Goal: Task Accomplishment & Management: Manage account settings

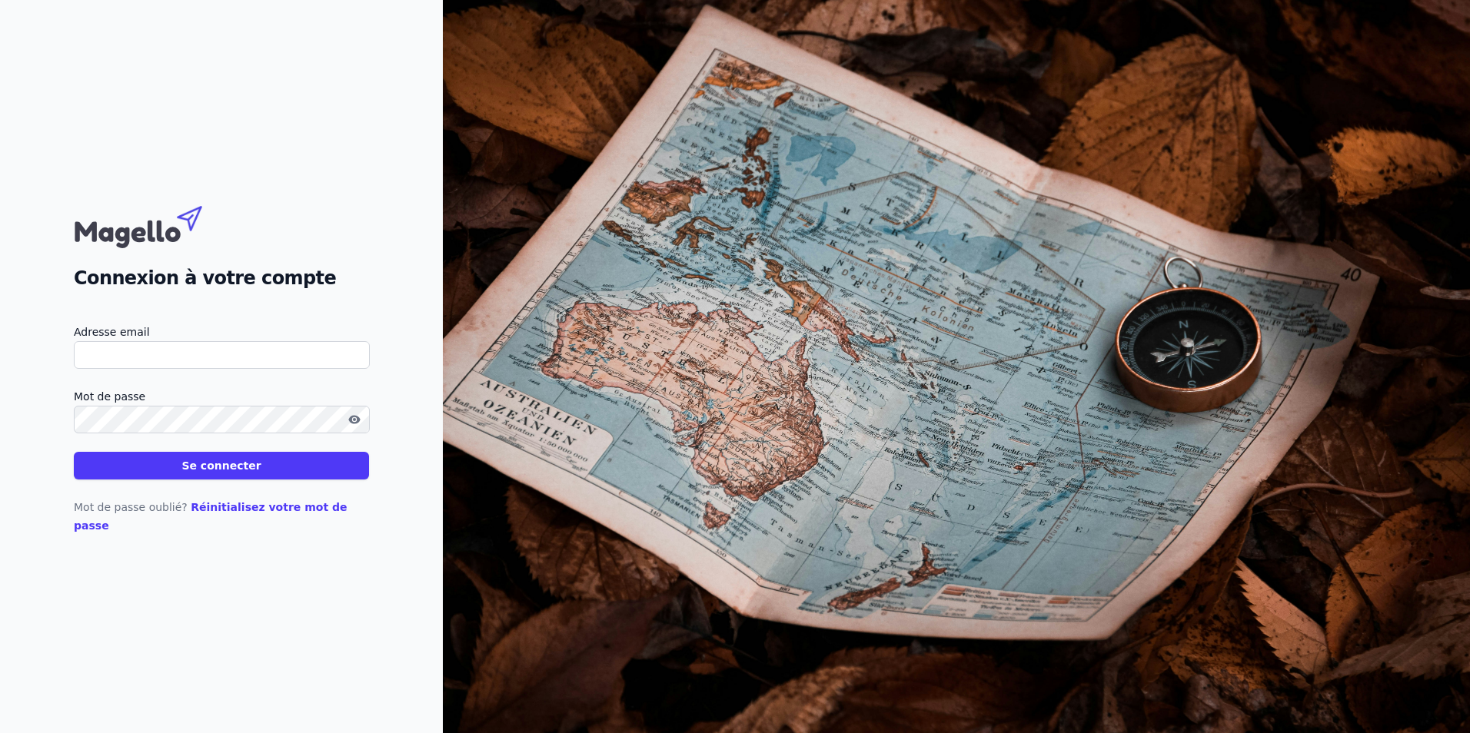
click at [159, 362] on input "Adresse email" at bounding box center [222, 355] width 296 height 28
click at [150, 369] on input "[EMAIL_ADDRESS][DOMAIN_NAME]" at bounding box center [222, 355] width 296 height 28
drag, startPoint x: 356, startPoint y: 310, endPoint x: 341, endPoint y: 316, distance: 15.8
click at [356, 310] on div "Connexion à votre compte Adresse email [EMAIL_ADDRESS][DOMAIN_NAME] Mot de pass…" at bounding box center [221, 366] width 295 height 337
click at [185, 472] on button "Se connecter" at bounding box center [221, 466] width 295 height 28
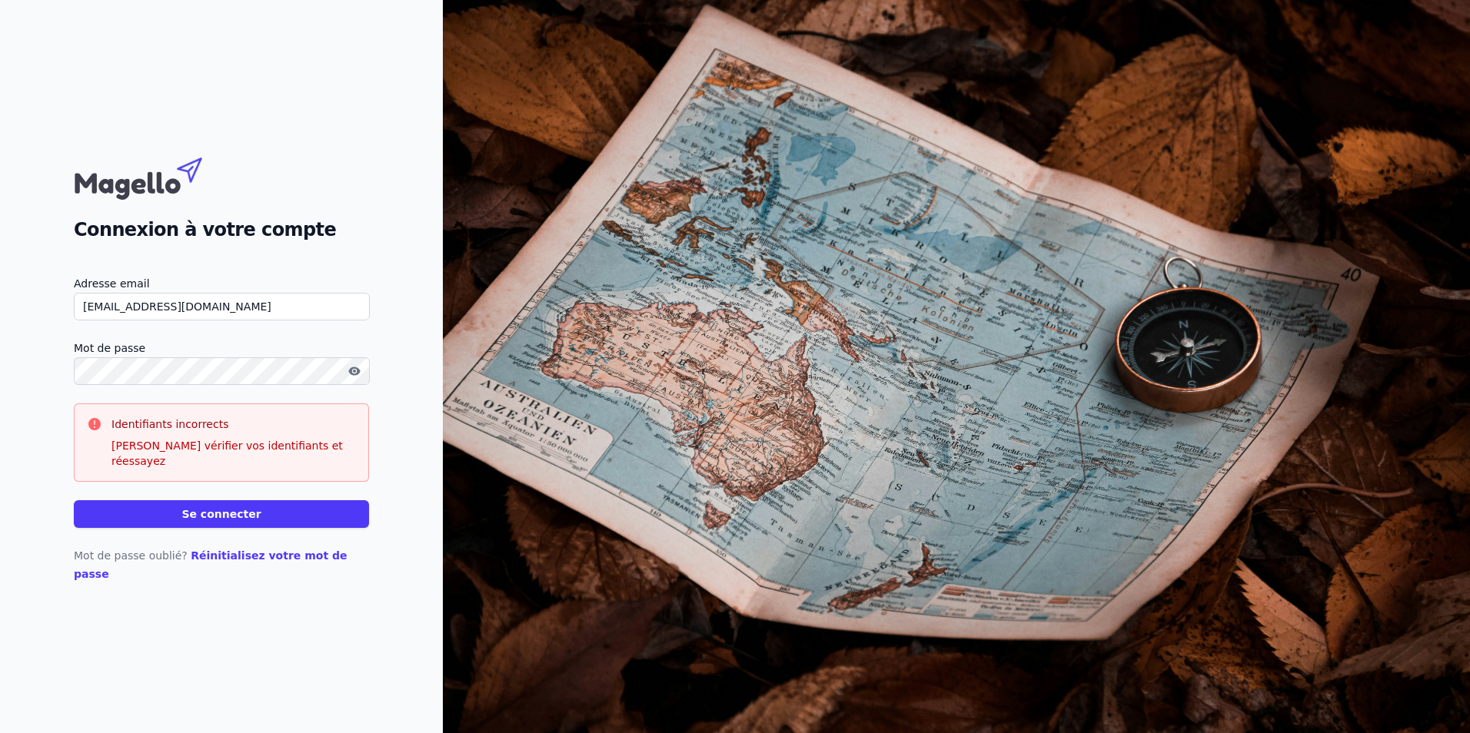
click at [222, 316] on input "[EMAIL_ADDRESS][DOMAIN_NAME]" at bounding box center [222, 307] width 296 height 28
drag, startPoint x: 254, startPoint y: 323, endPoint x: -3, endPoint y: 323, distance: 256.7
click at [0, 323] on html "Connexion à votre compte Adresse email [EMAIL_ADDRESS][DOMAIN_NAME] Mot de pass…" at bounding box center [735, 366] width 1470 height 733
type input "[EMAIL_ADDRESS][DOMAIN_NAME]"
click at [74, 500] on button "Se connecter" at bounding box center [221, 514] width 295 height 28
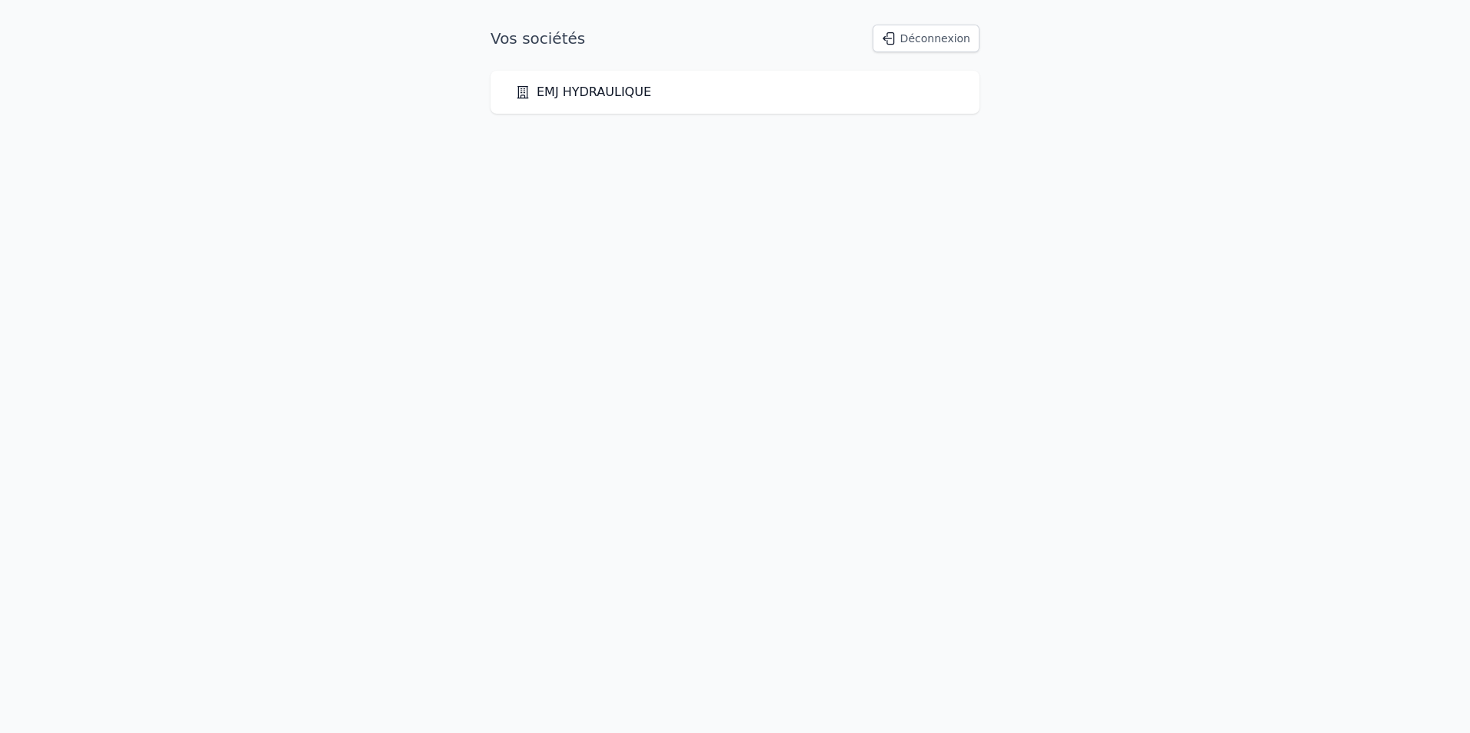
click at [596, 95] on link "EMJ HYDRAULIQUE" at bounding box center [583, 92] width 136 height 18
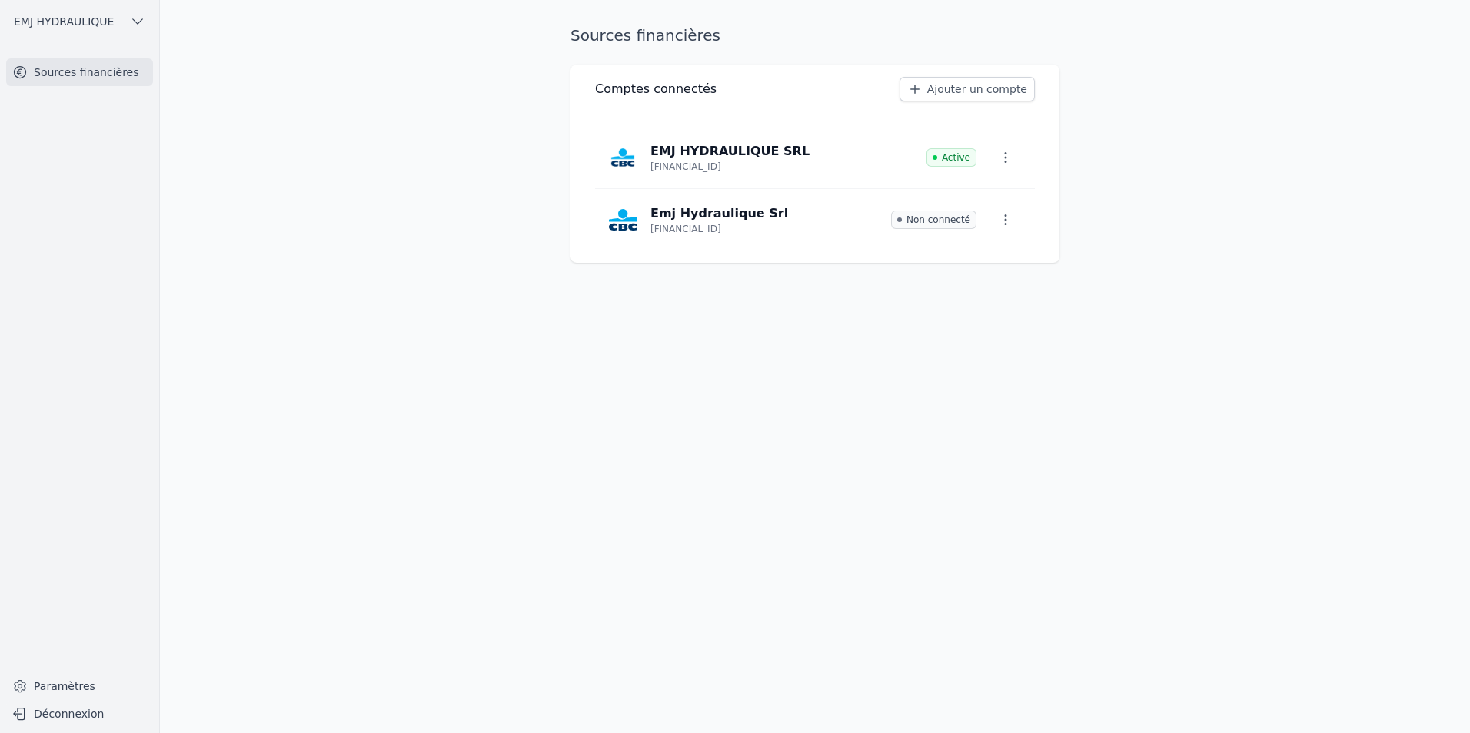
click at [978, 83] on link "Ajouter un compte" at bounding box center [966, 89] width 135 height 25
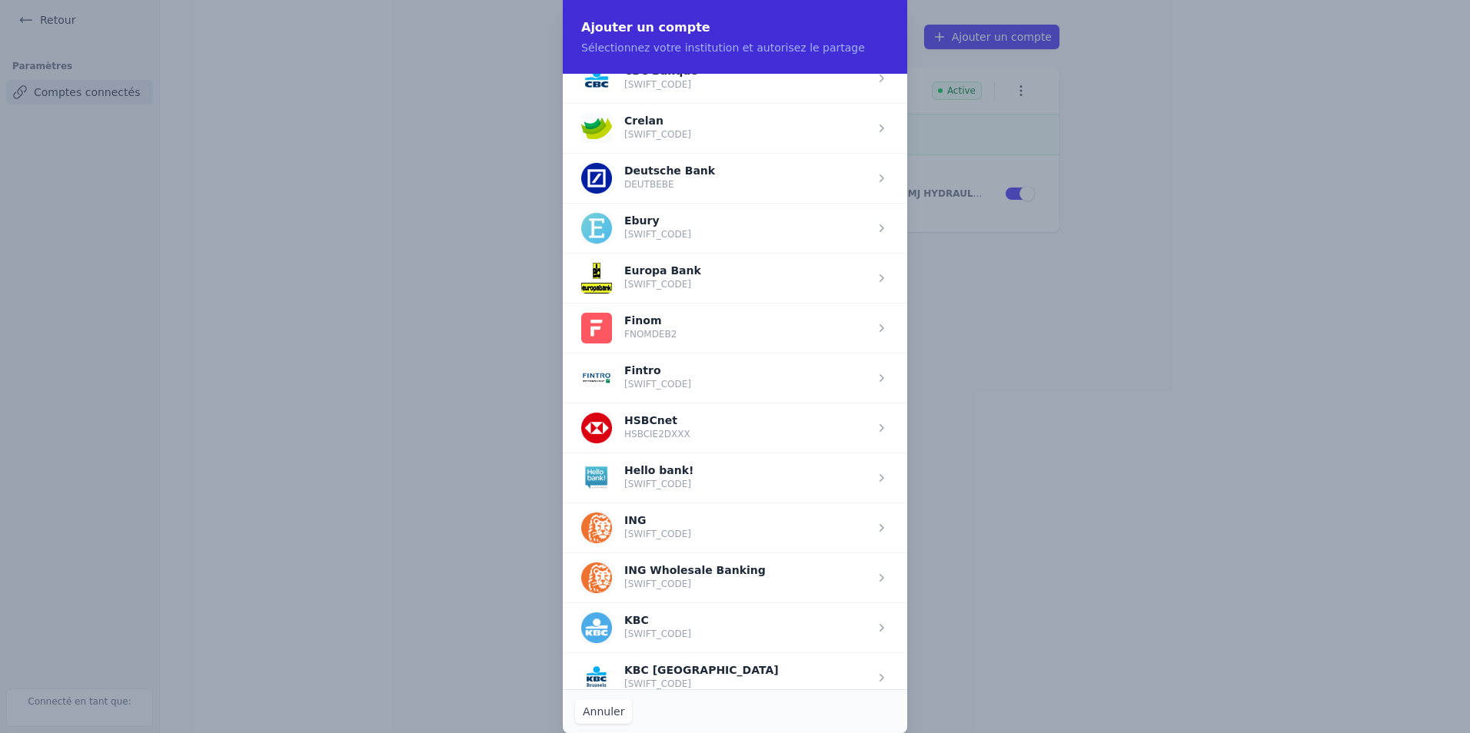
scroll to position [769, 0]
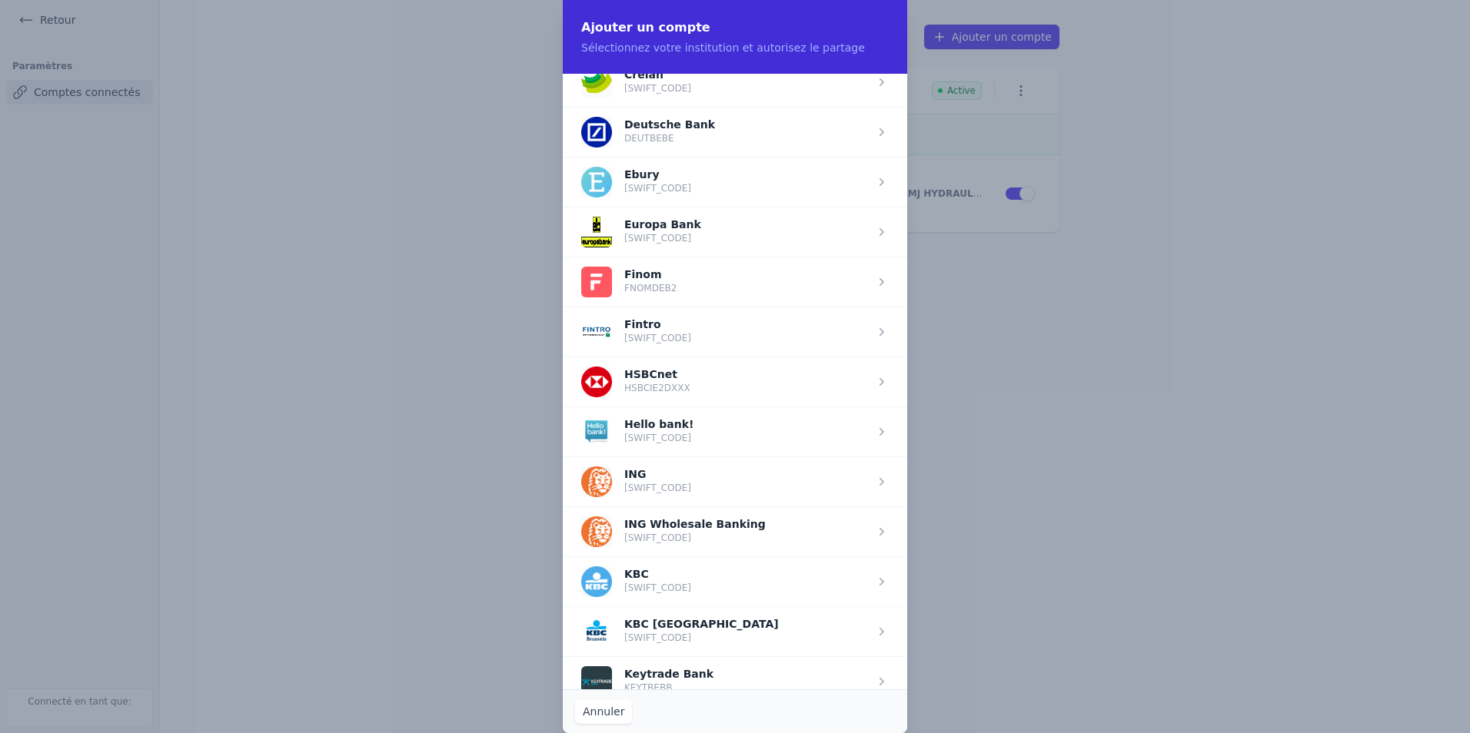
click at [631, 477] on span "button" at bounding box center [735, 482] width 344 height 50
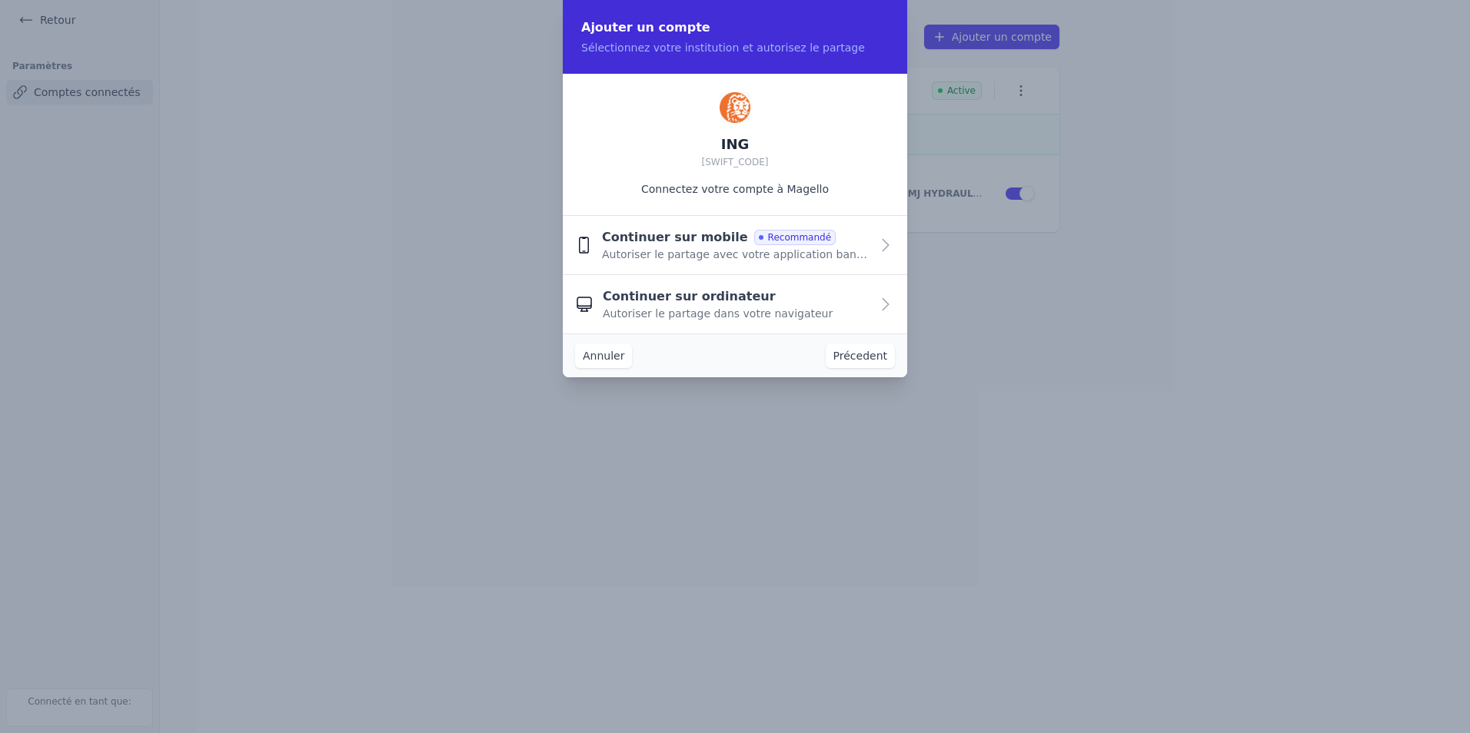
scroll to position [0, 0]
click at [743, 260] on span "Autoriser le partage avec votre application bancaire" at bounding box center [736, 254] width 268 height 15
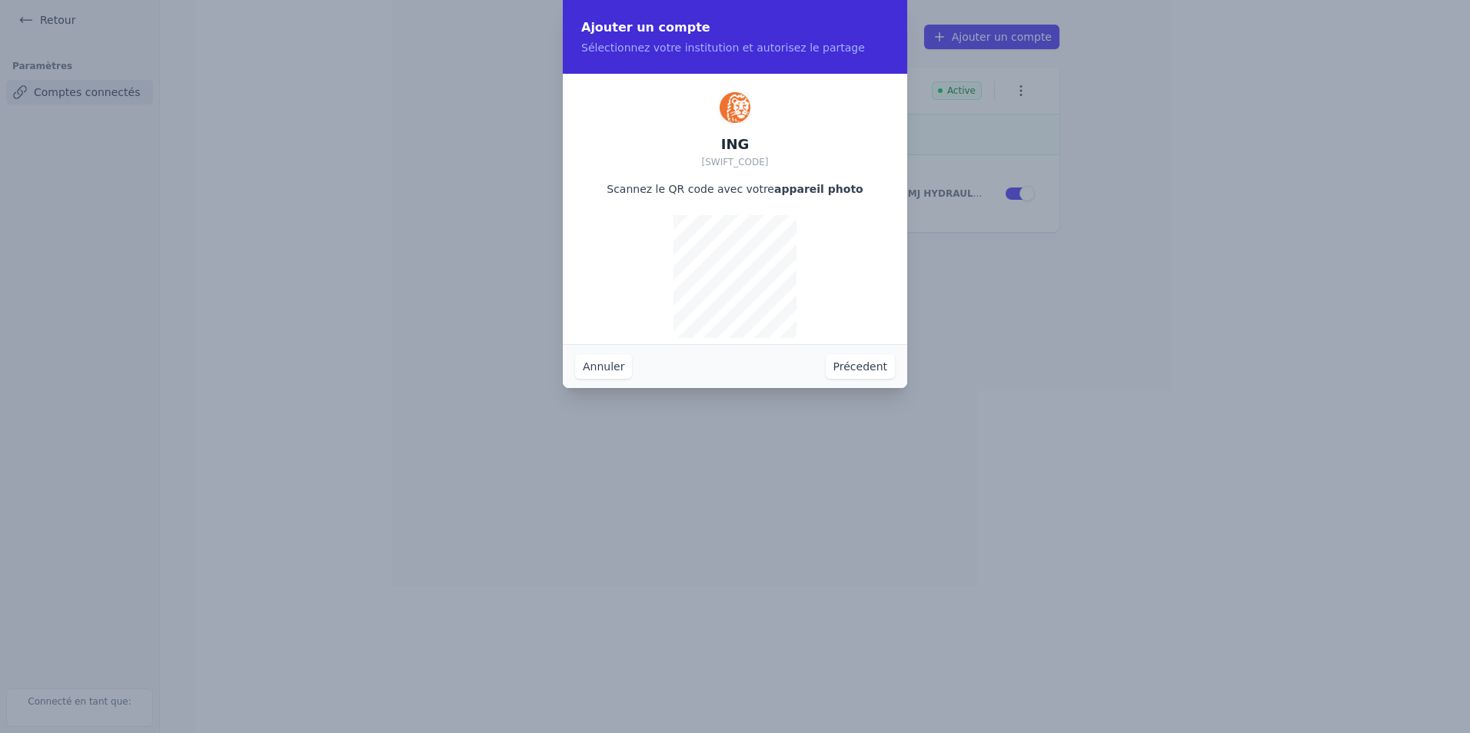
click at [868, 362] on button "Précedent" at bounding box center [860, 366] width 69 height 25
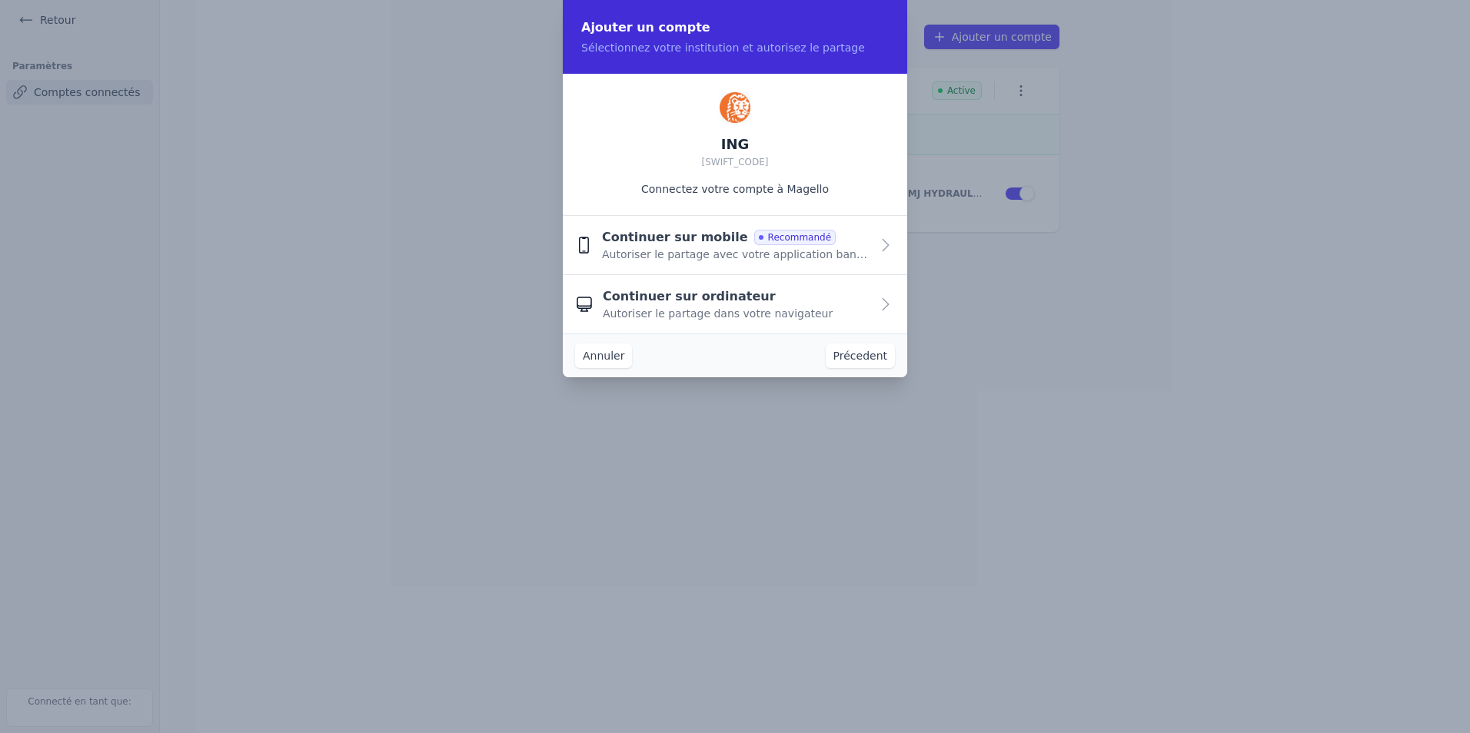
click at [781, 315] on span "Autoriser le partage dans votre navigateur" at bounding box center [718, 313] width 230 height 15
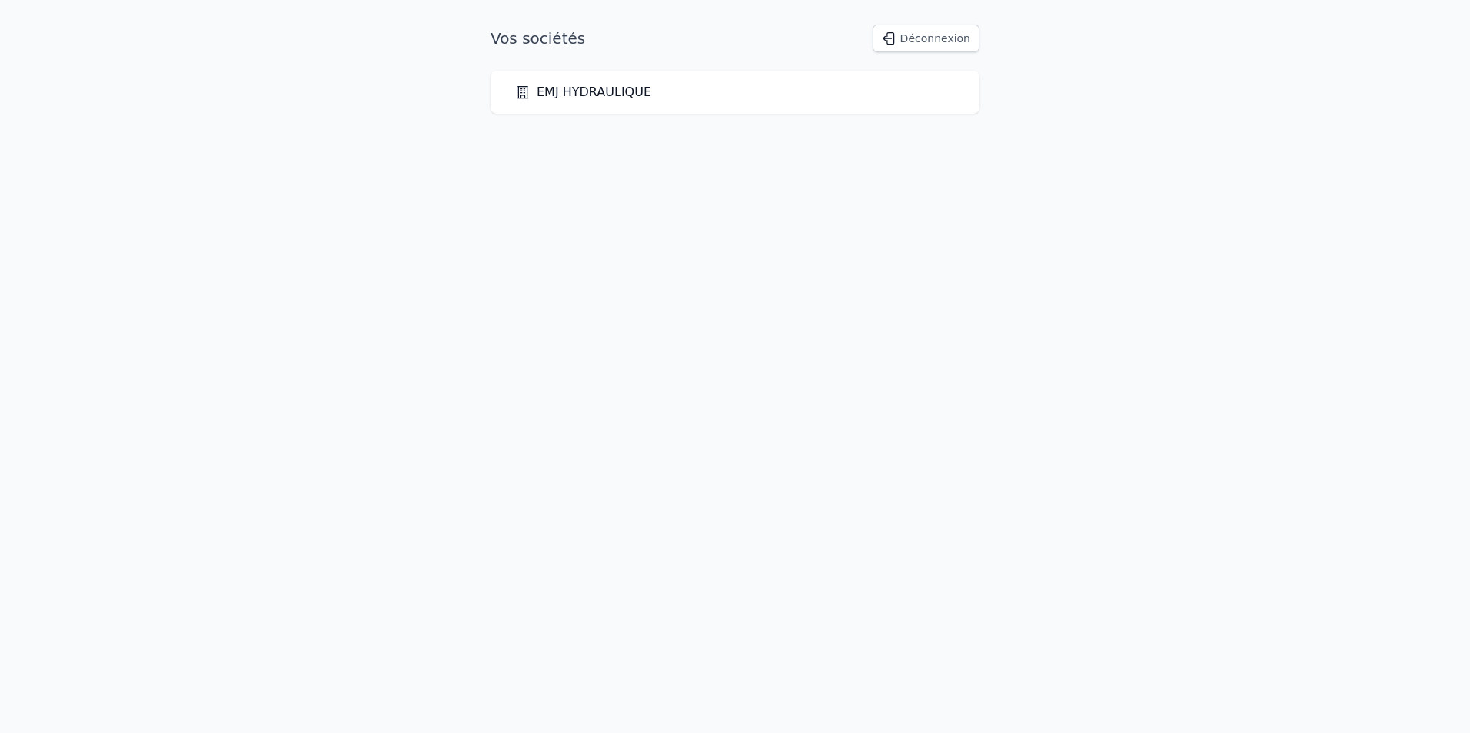
click at [627, 88] on link "EMJ HYDRAULIQUE" at bounding box center [583, 92] width 136 height 18
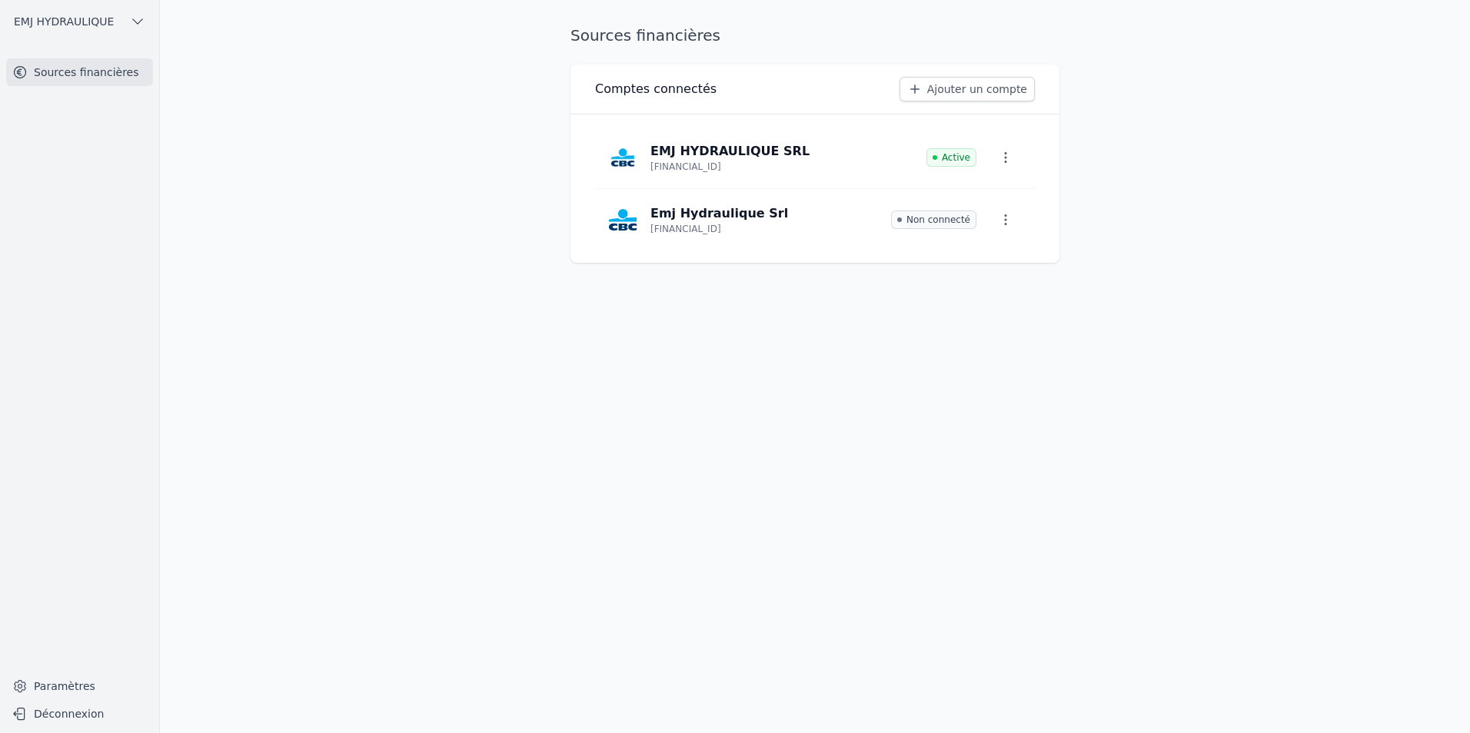
click at [945, 89] on link "Ajouter un compte" at bounding box center [966, 89] width 135 height 25
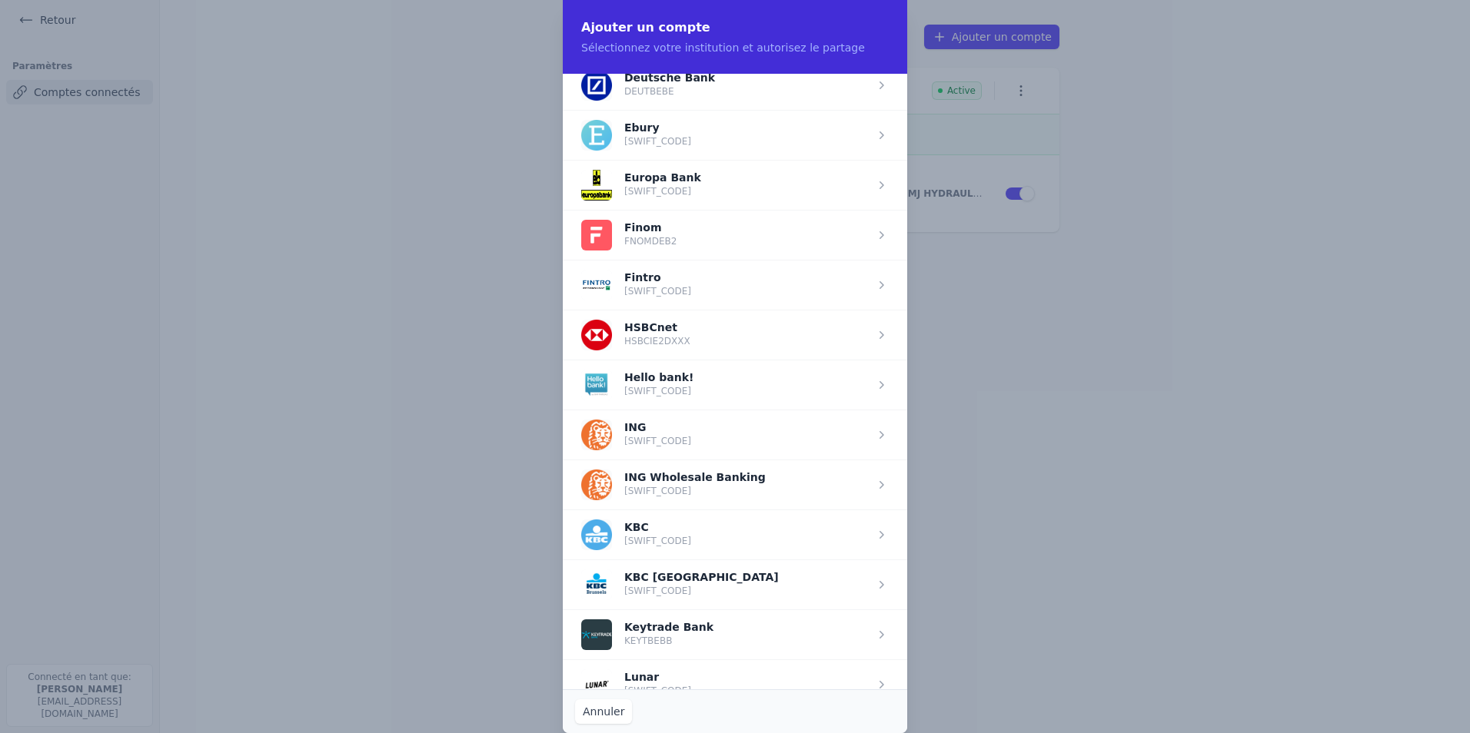
scroll to position [846, 0]
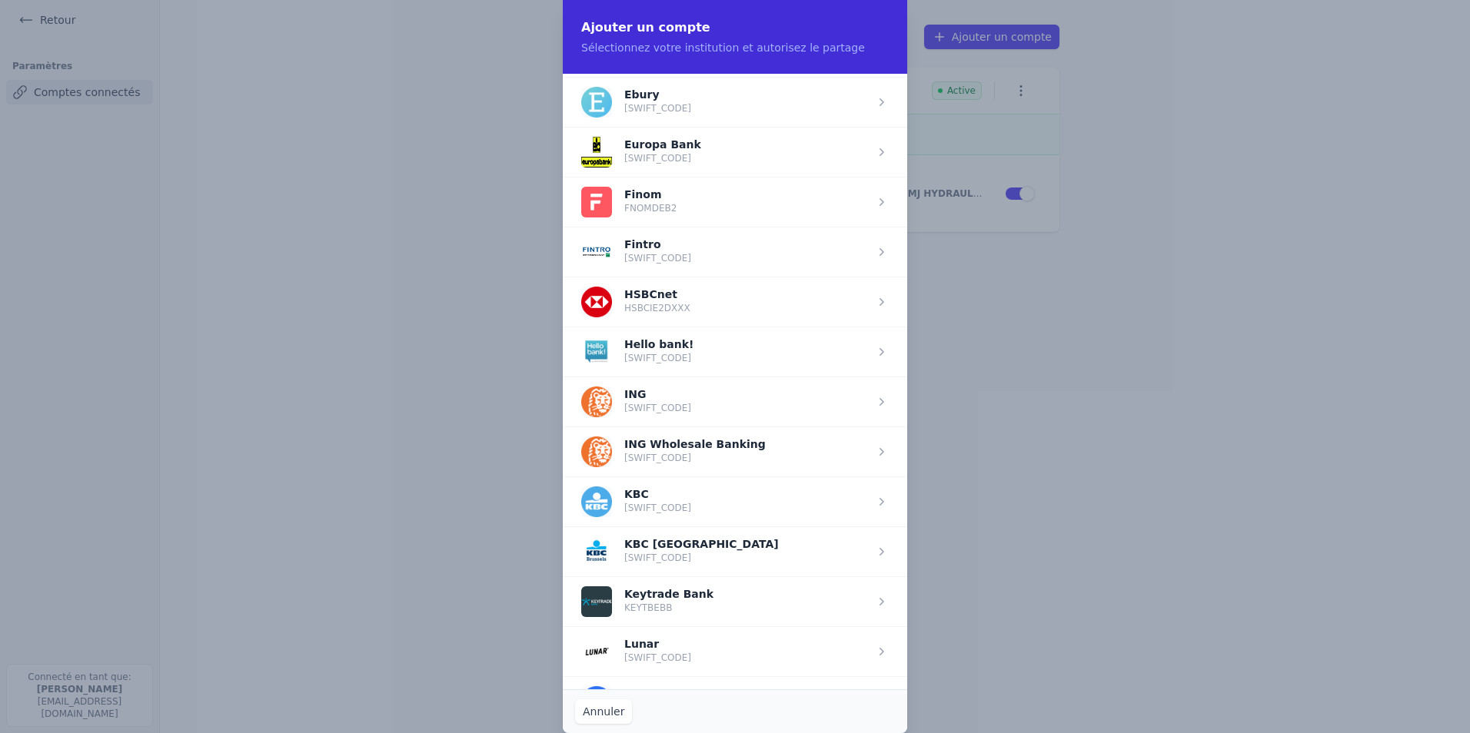
click at [635, 397] on span "button" at bounding box center [735, 402] width 344 height 50
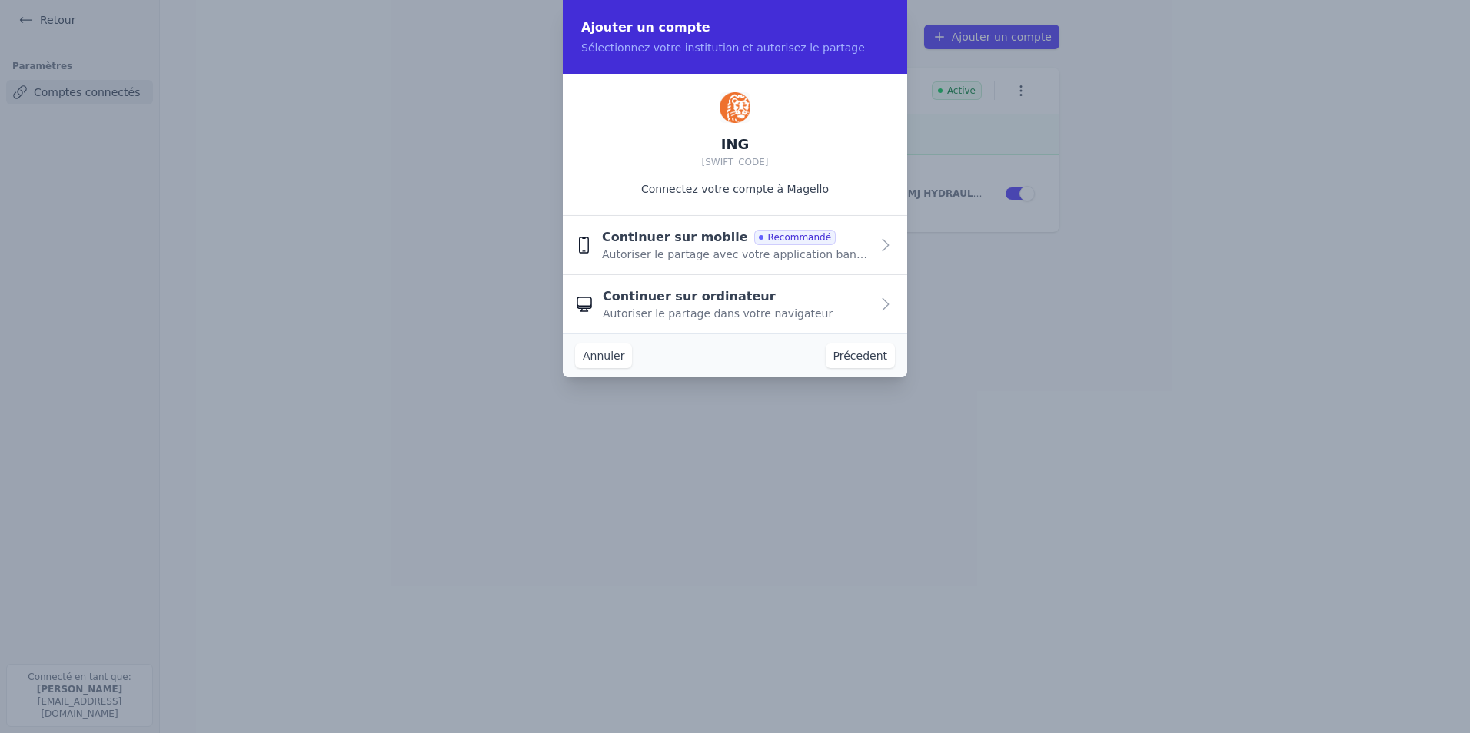
click at [680, 250] on span "Autoriser le partage avec votre application bancaire" at bounding box center [736, 254] width 268 height 15
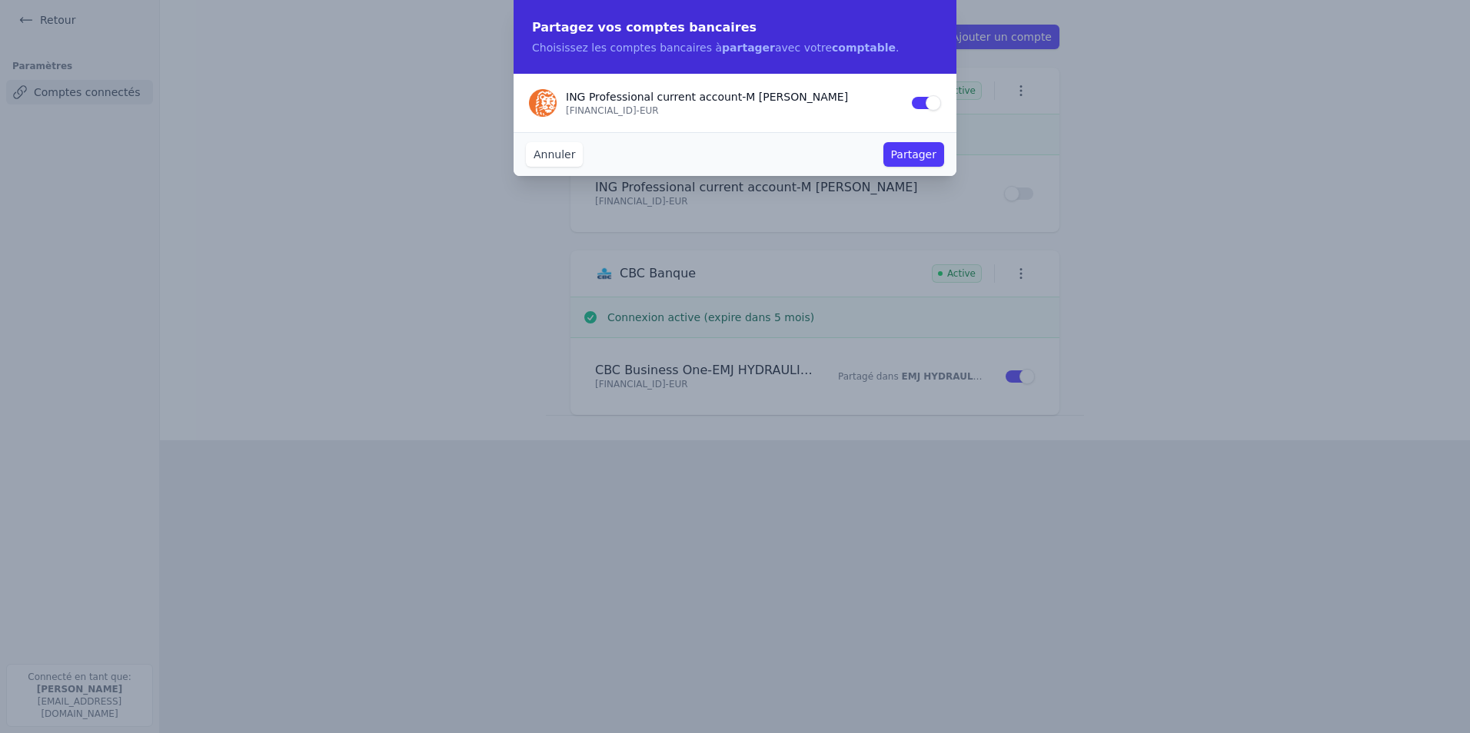
click at [910, 148] on button "Partager" at bounding box center [913, 154] width 61 height 25
